Goal: Obtain resource: Obtain resource

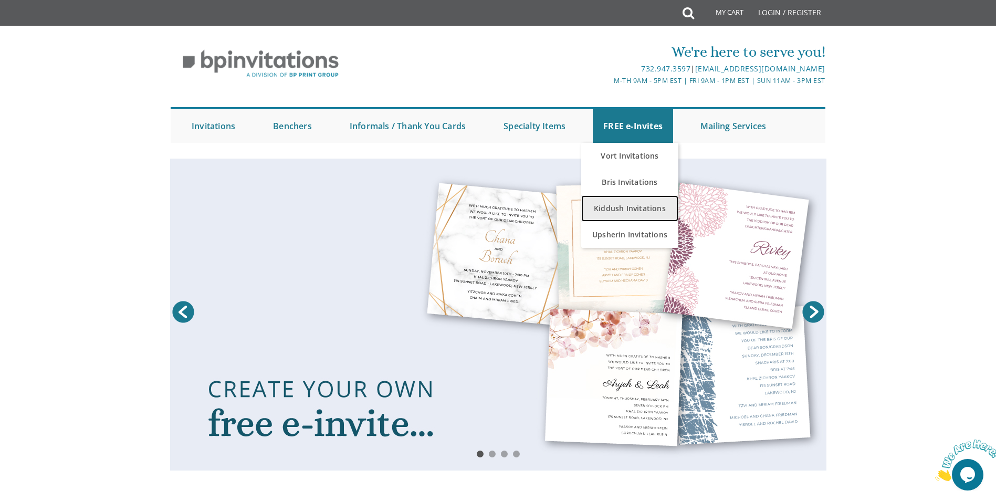
click at [634, 206] on link "Kiddush Invitations" at bounding box center [629, 208] width 97 height 26
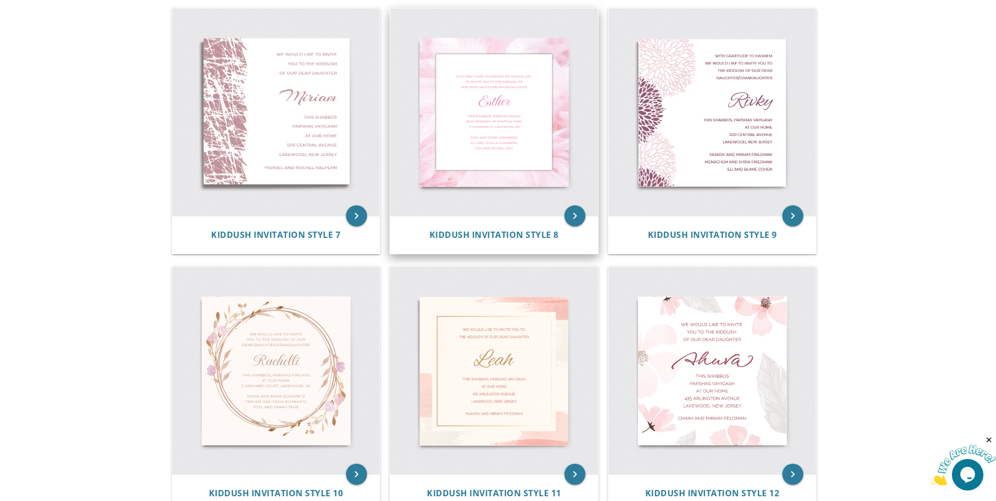
scroll to position [757, 0]
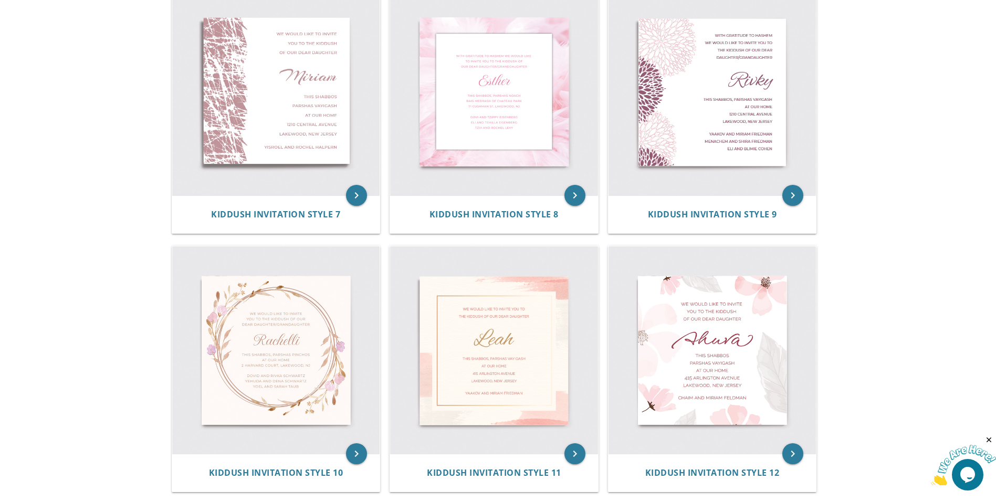
click at [926, 295] on body "My Cart Total: View Cart Item(s) Submit My Cart Total: View Cart Item(s) Login …" at bounding box center [498, 108] width 996 height 1731
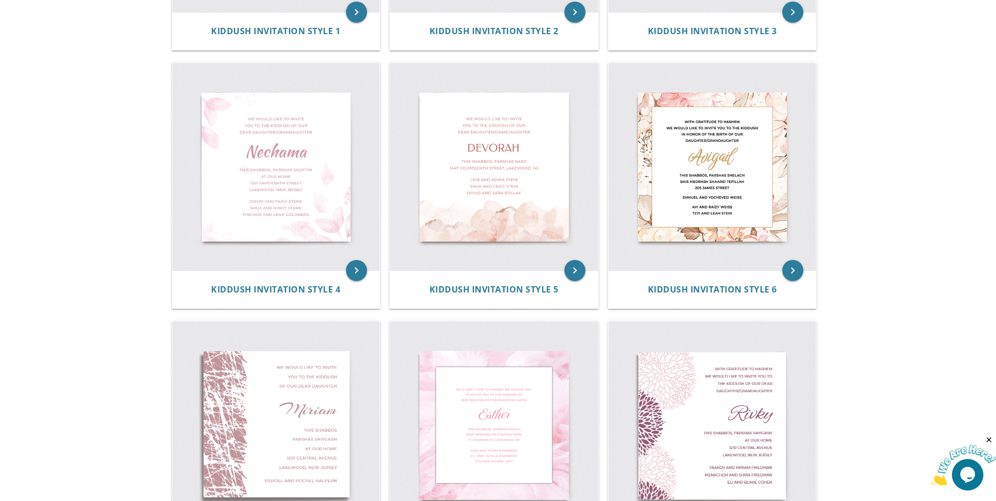
scroll to position [0, 0]
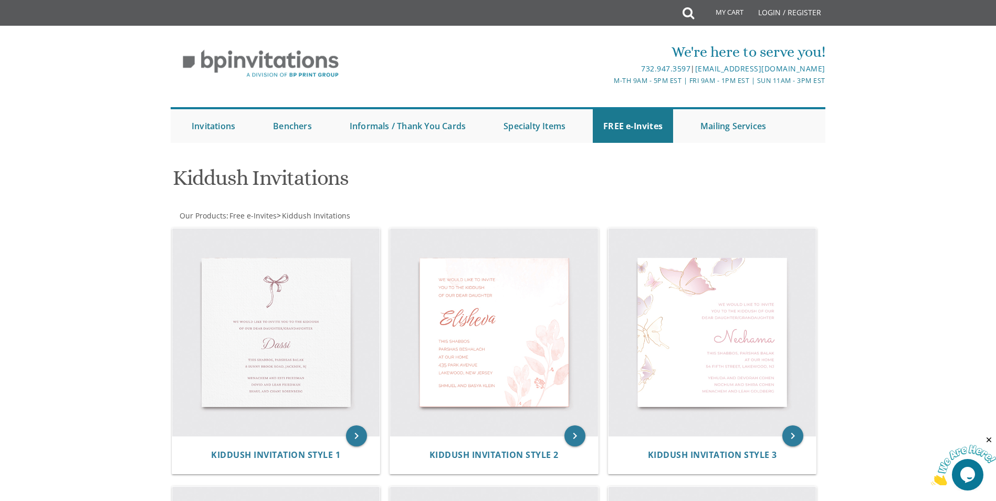
click at [987, 439] on icon "Close" at bounding box center [989, 439] width 9 height 9
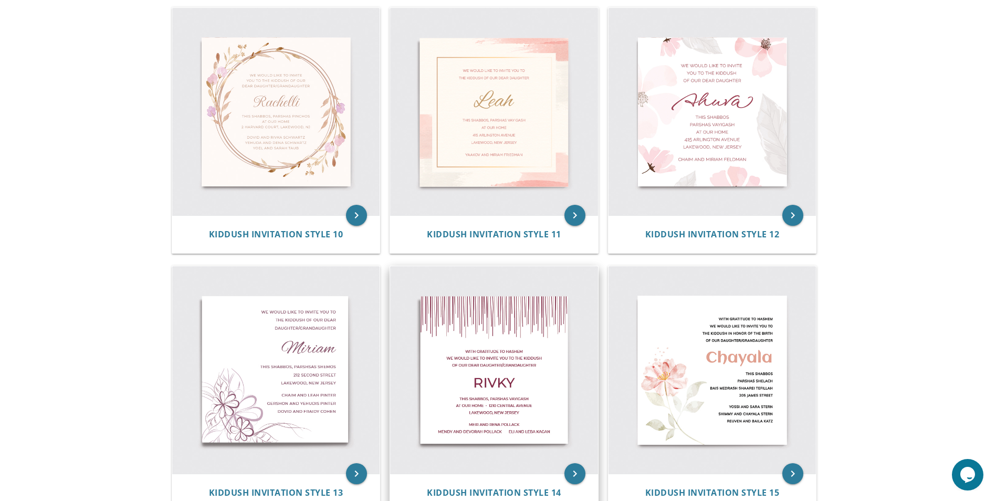
scroll to position [893, 0]
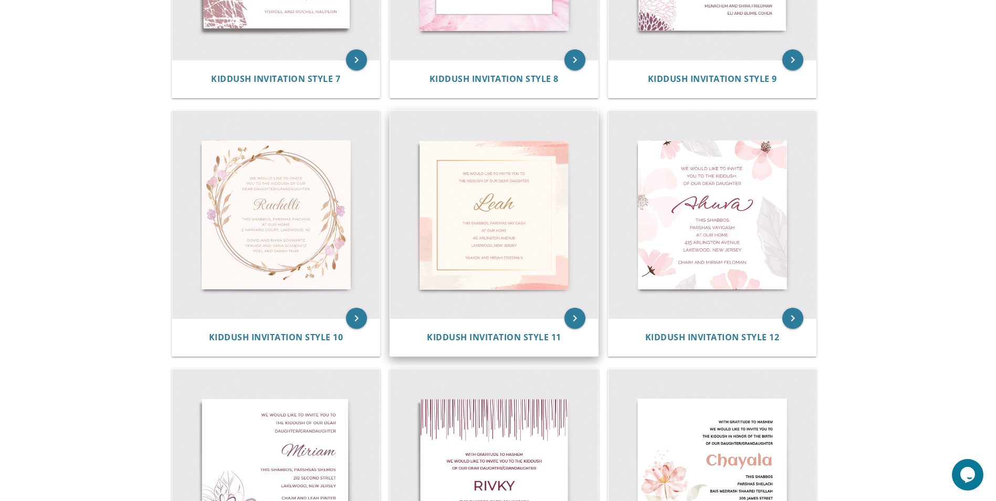
click at [461, 224] on img at bounding box center [494, 215] width 208 height 208
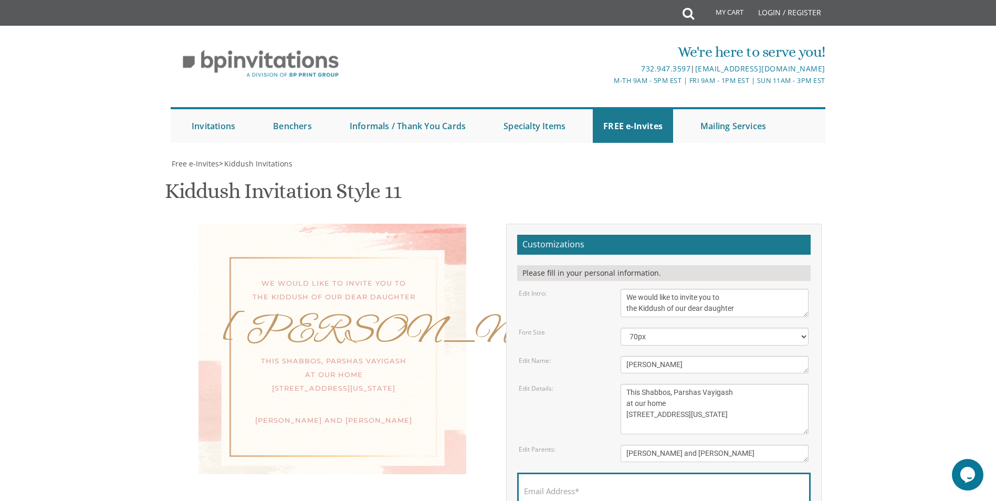
scroll to position [53, 0]
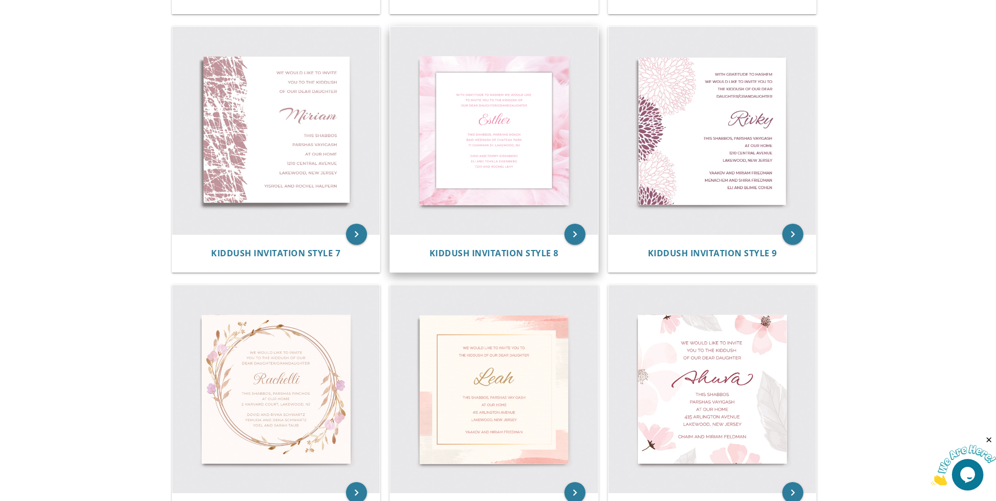
scroll to position [840, 0]
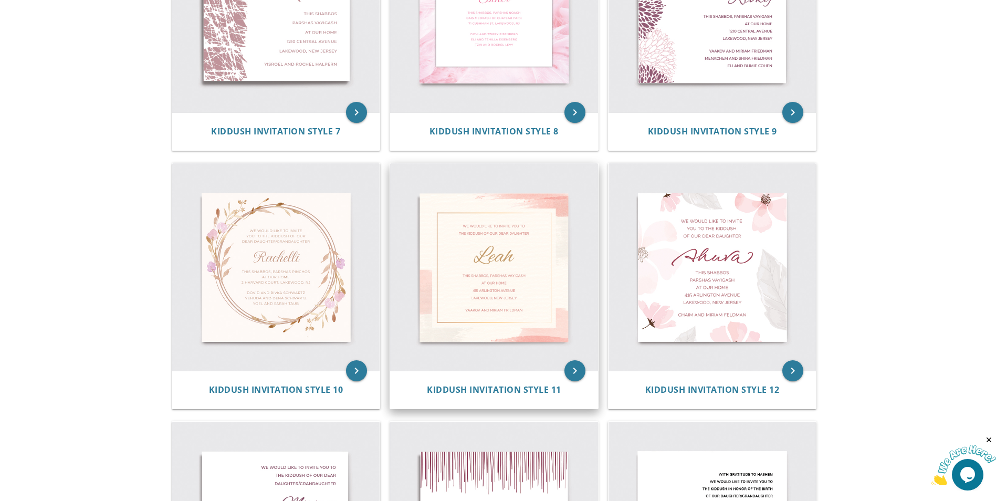
click at [493, 269] on img at bounding box center [494, 267] width 208 height 208
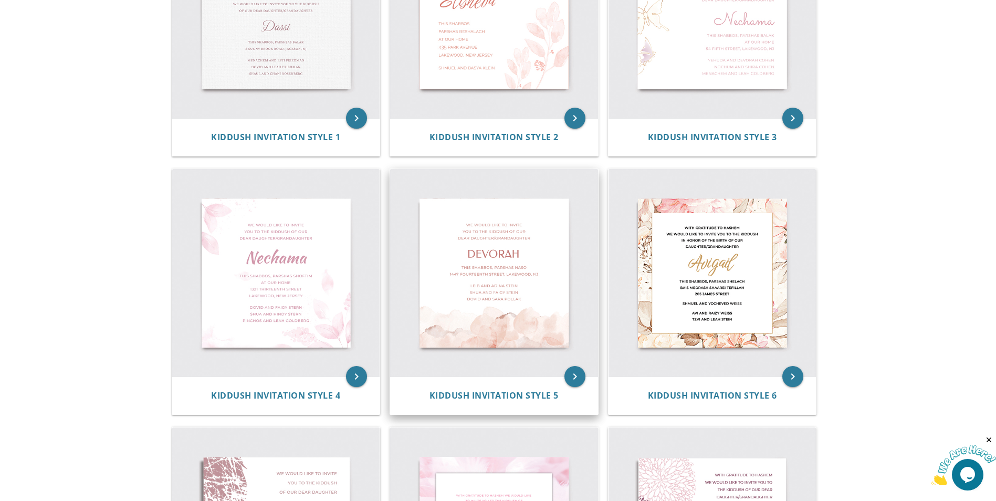
scroll to position [210, 0]
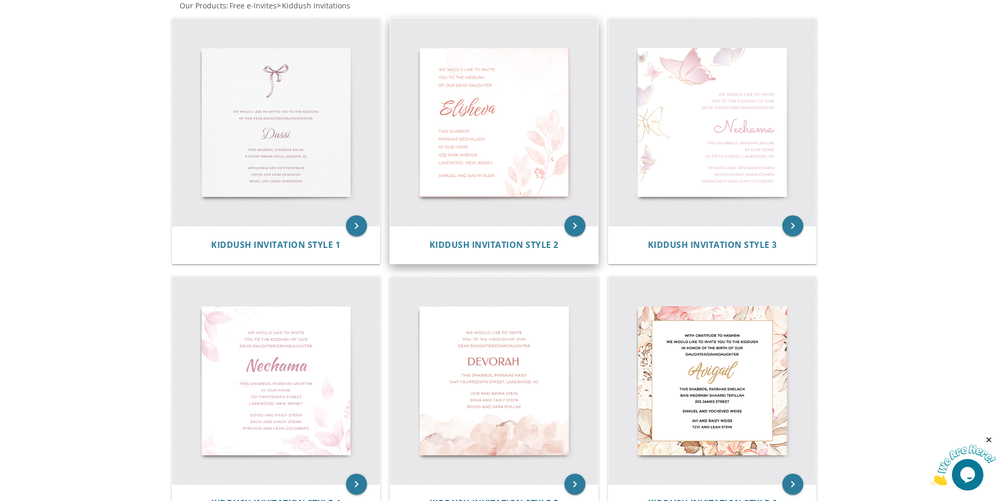
click at [477, 143] on img at bounding box center [494, 122] width 208 height 208
